Goal: Information Seeking & Learning: Learn about a topic

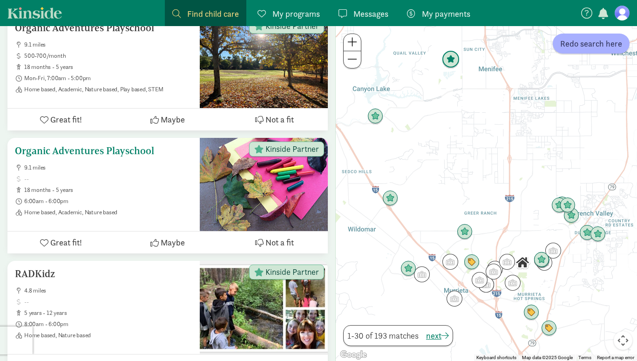
scroll to position [2106, 0]
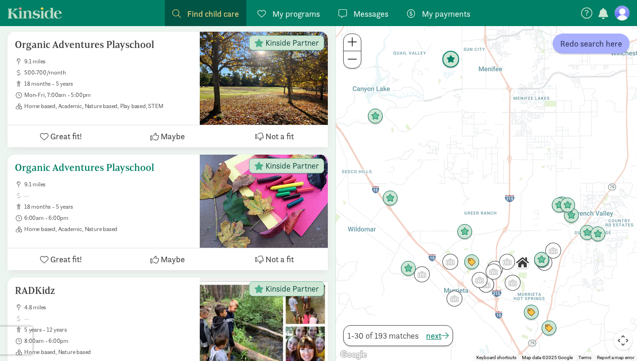
click at [148, 194] on span at bounding box center [108, 195] width 168 height 7
